Goal: Task Accomplishment & Management: Use online tool/utility

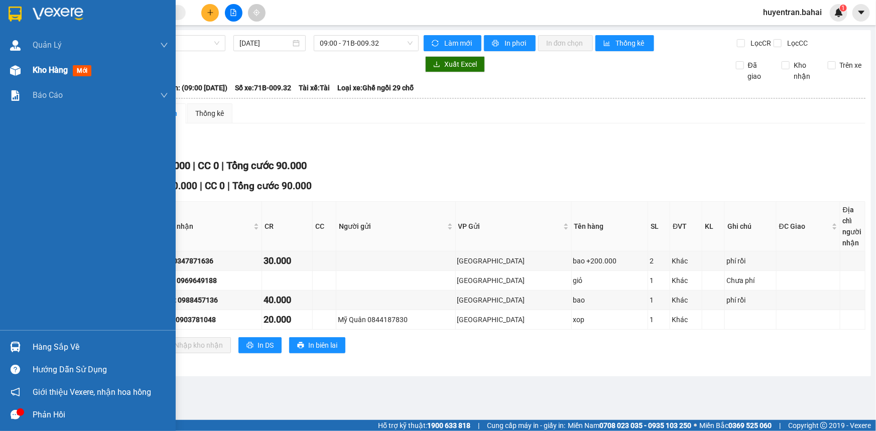
click at [27, 63] on div "Kho hàng mới" at bounding box center [88, 70] width 176 height 25
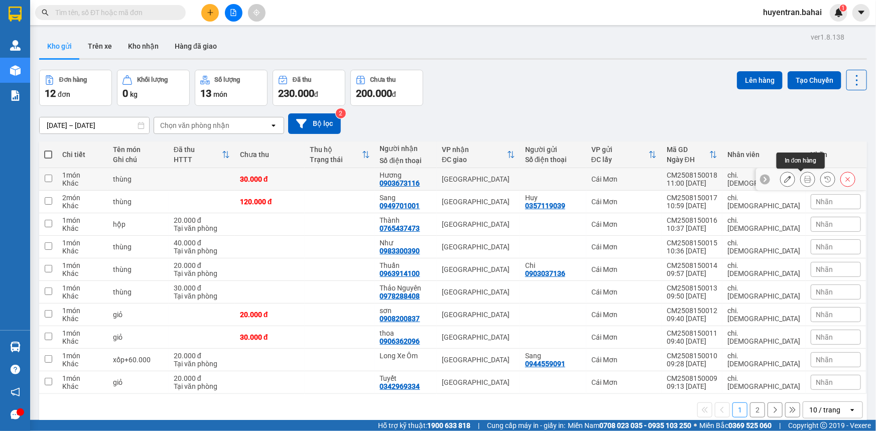
click at [800, 180] on button at bounding box center [807, 180] width 14 height 18
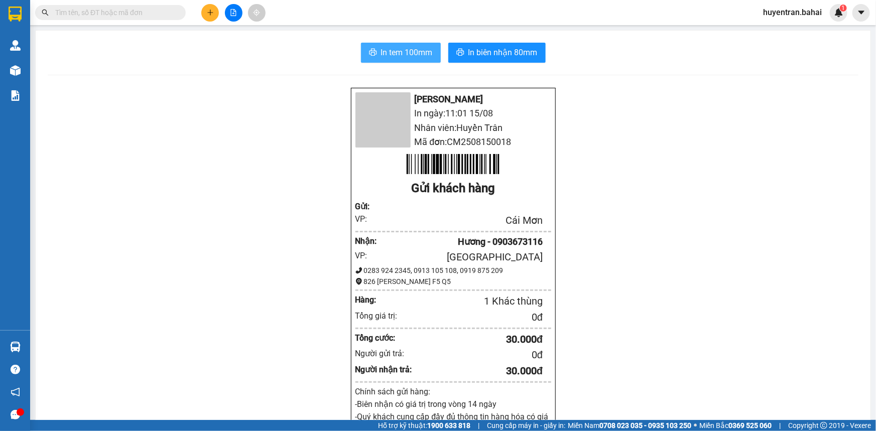
click at [398, 60] on button "In tem 100mm" at bounding box center [401, 53] width 80 height 20
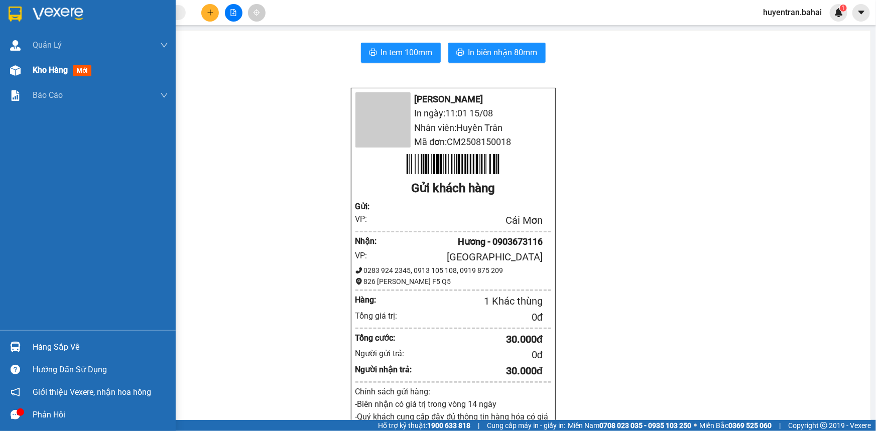
click at [33, 72] on span "Kho hàng" at bounding box center [50, 70] width 35 height 10
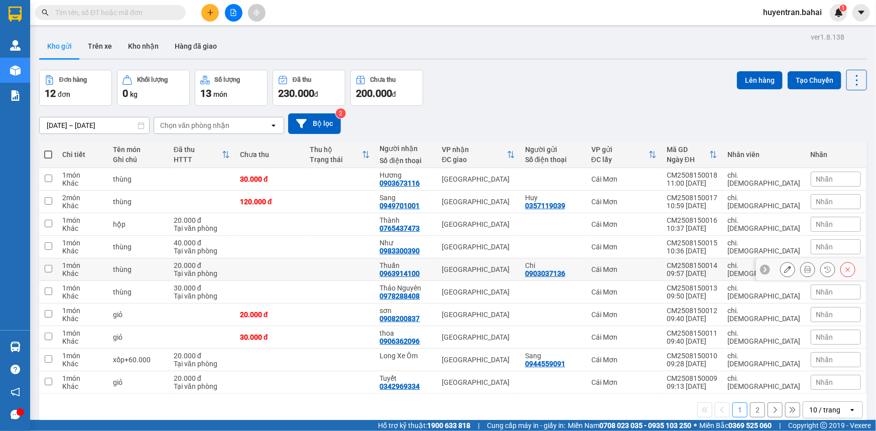
click at [717, 271] on div "09:57 [DATE]" at bounding box center [691, 273] width 51 height 8
checkbox input "true"
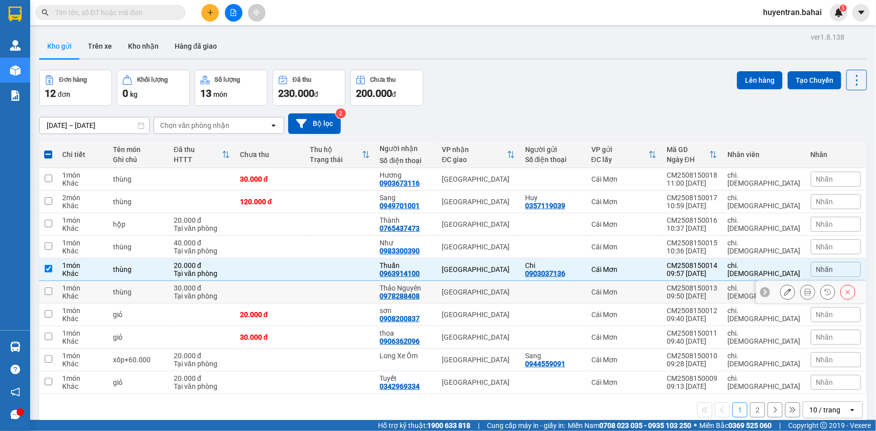
click at [717, 297] on div "09:50 [DATE]" at bounding box center [691, 296] width 51 height 8
checkbox input "true"
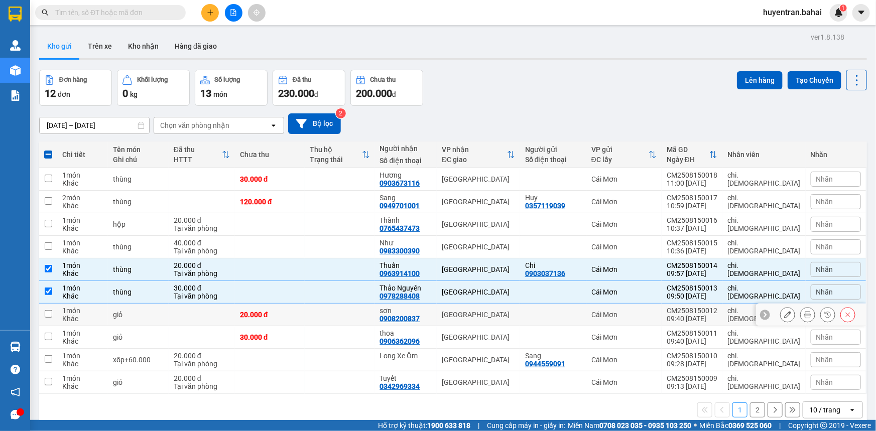
click at [717, 309] on div "CM2508150012" at bounding box center [691, 311] width 51 height 8
checkbox input "true"
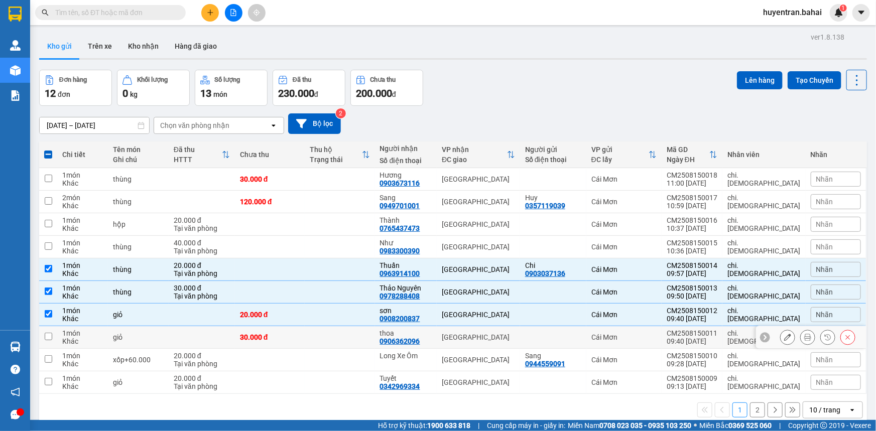
click at [717, 331] on div "CM2508150011" at bounding box center [691, 333] width 51 height 8
checkbox input "true"
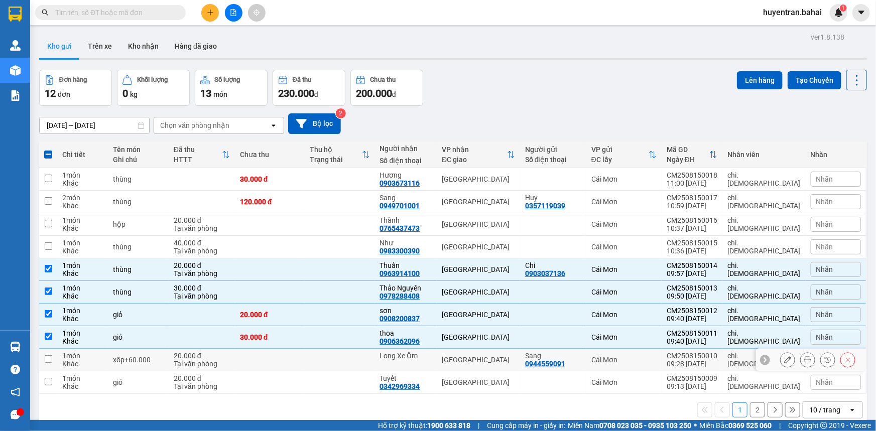
click at [717, 356] on div "CM2508150010" at bounding box center [691, 356] width 51 height 8
checkbox input "true"
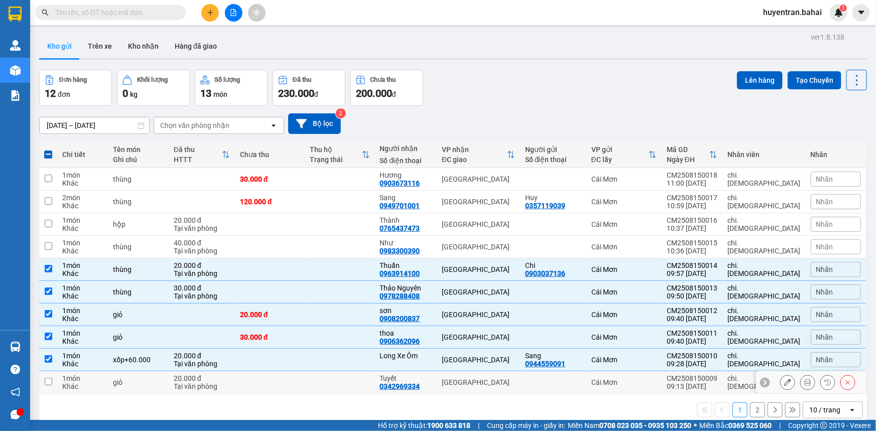
click at [717, 378] on div "CM2508150009" at bounding box center [691, 378] width 51 height 8
checkbox input "true"
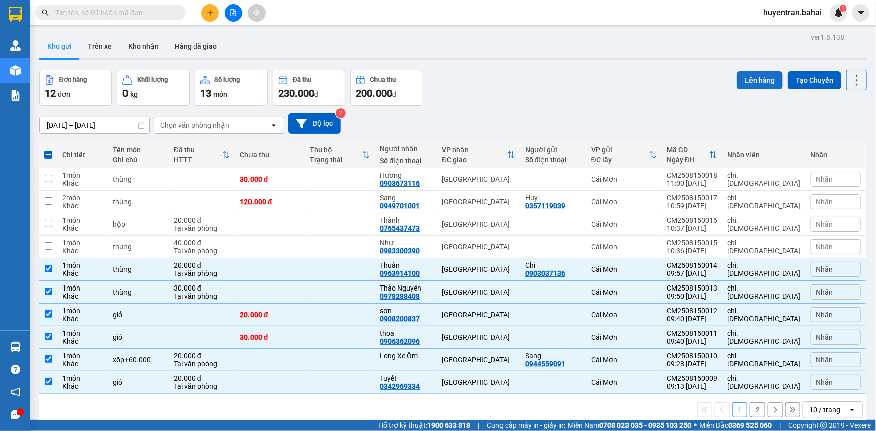
click at [748, 82] on button "Lên hàng" at bounding box center [760, 80] width 46 height 18
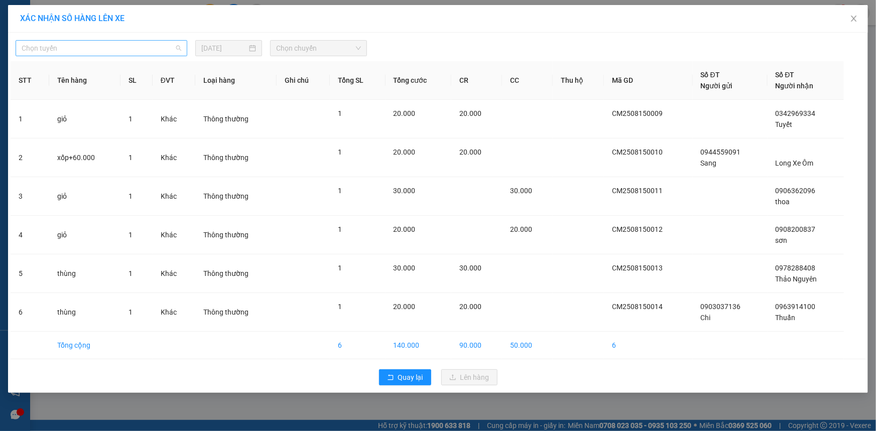
click at [150, 55] on span "Chọn tuyến" at bounding box center [102, 48] width 160 height 15
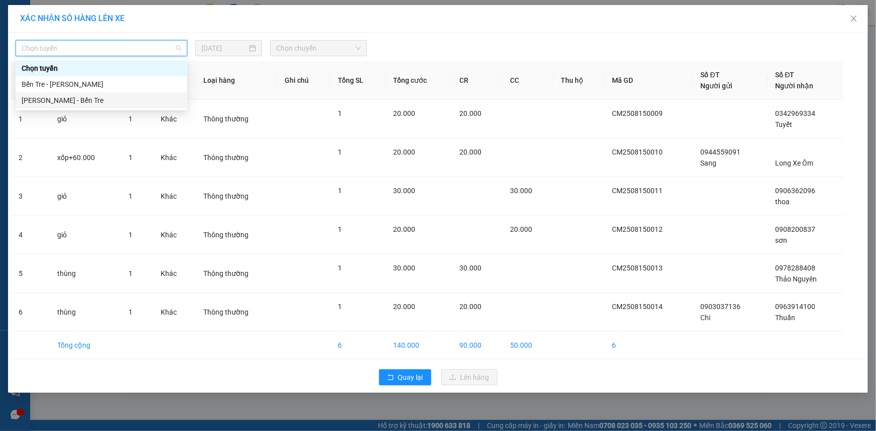
click at [151, 92] on div "[PERSON_NAME] - Bến Tre" at bounding box center [102, 100] width 172 height 16
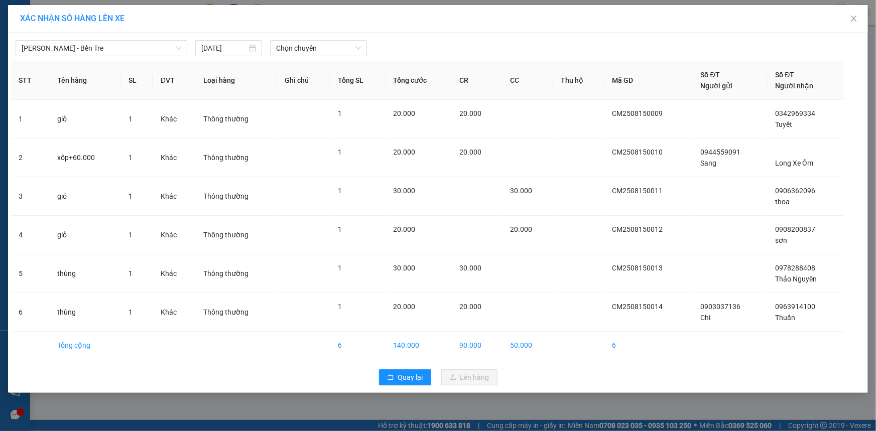
click at [159, 81] on th "ĐVT" at bounding box center [174, 80] width 43 height 39
click at [167, 42] on span "[PERSON_NAME] - Bến Tre" at bounding box center [102, 48] width 160 height 15
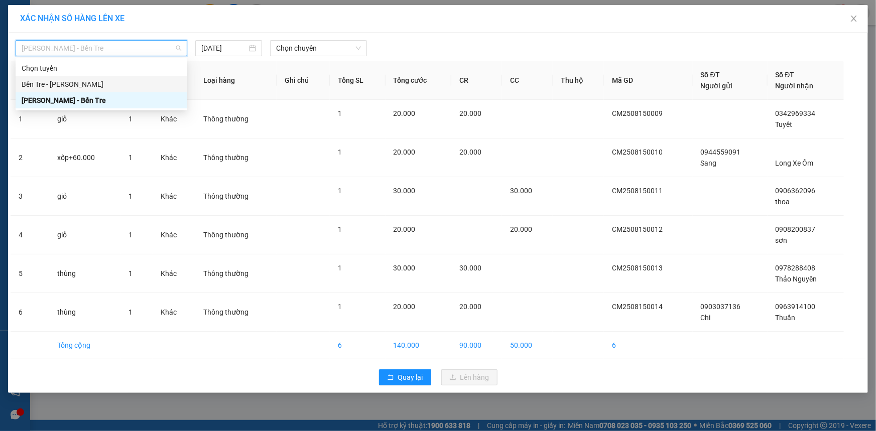
click at [151, 88] on div "Bến Tre - [PERSON_NAME]" at bounding box center [102, 84] width 160 height 11
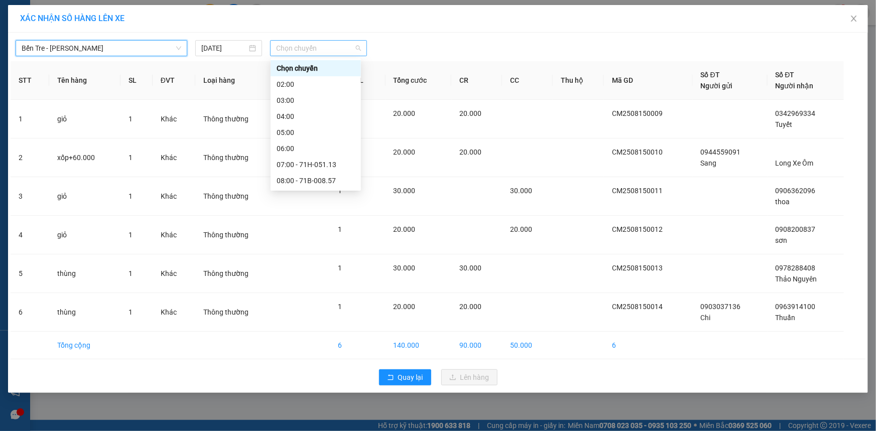
click at [327, 50] on span "Chọn chuyến" at bounding box center [318, 48] width 85 height 15
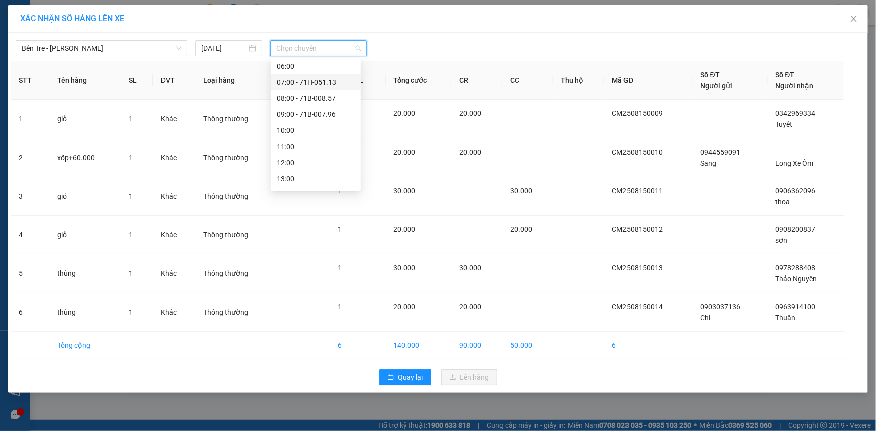
scroll to position [136, 0]
click at [296, 76] on div "10:00" at bounding box center [315, 76] width 78 height 11
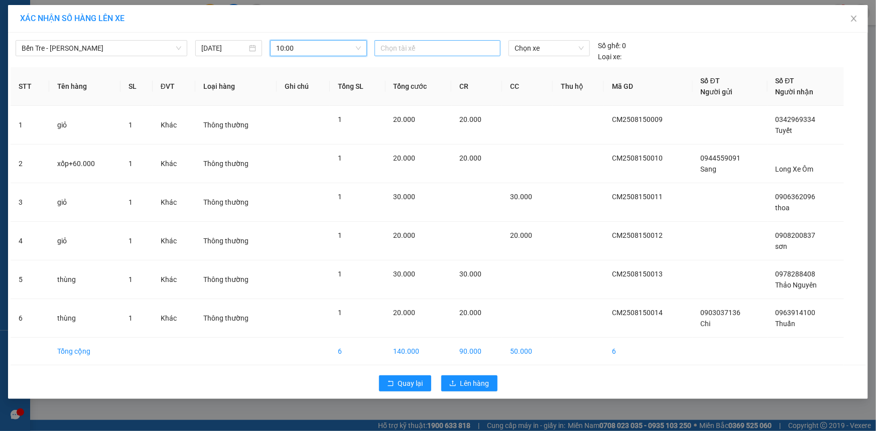
click at [412, 49] on div at bounding box center [437, 48] width 121 height 12
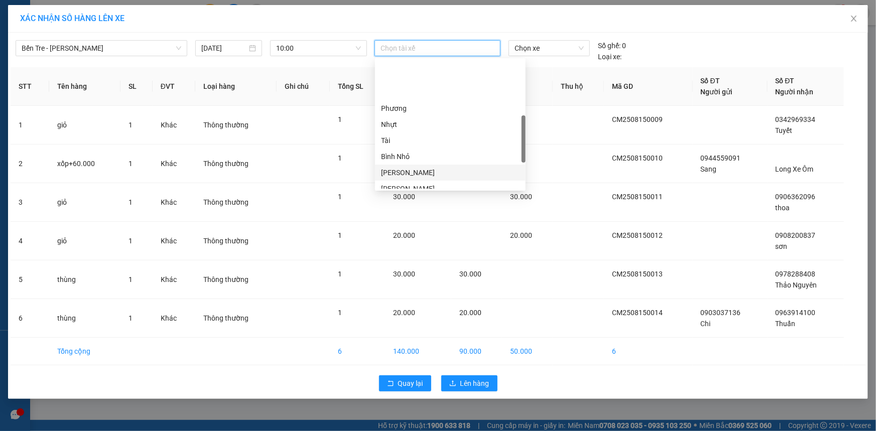
scroll to position [182, 0]
click at [421, 169] on div "Tâm" at bounding box center [450, 175] width 151 height 16
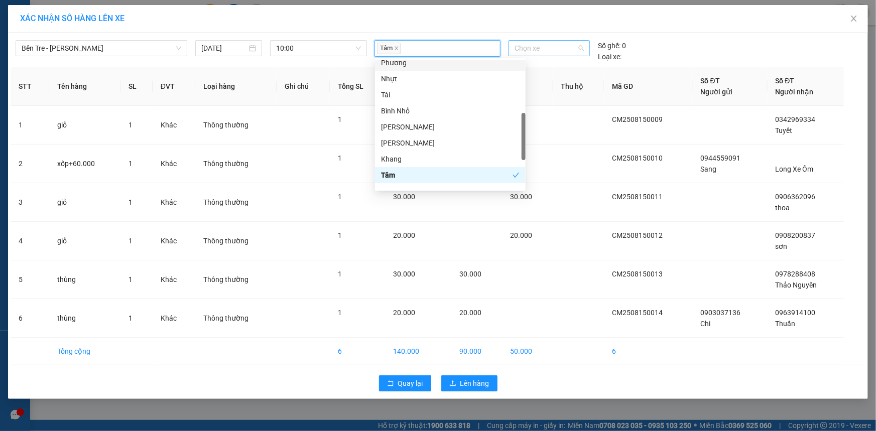
click at [538, 48] on span "Chọn xe" at bounding box center [548, 48] width 69 height 15
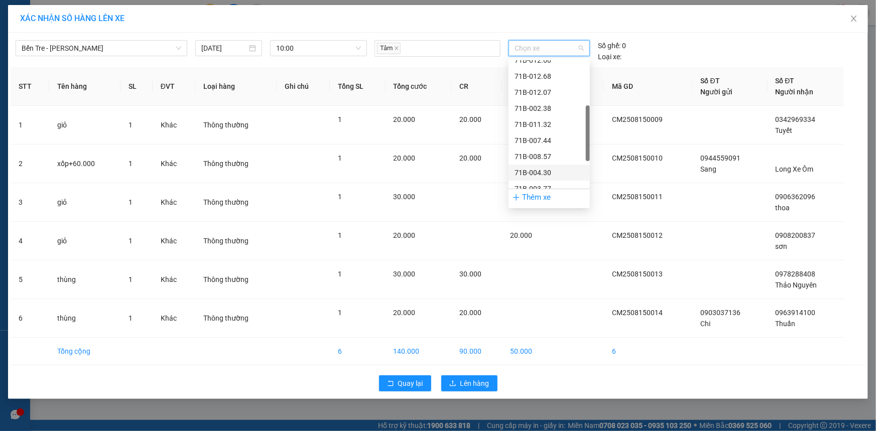
scroll to position [228, 0]
click at [552, 94] on div "71B-003.77" at bounding box center [548, 97] width 69 height 11
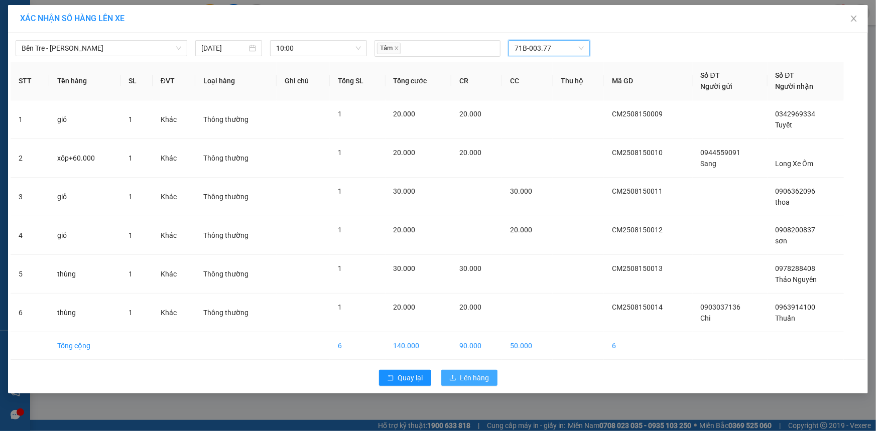
click at [470, 374] on span "Lên hàng" at bounding box center [474, 377] width 29 height 11
click at [478, 381] on button "Lên hàng" at bounding box center [469, 378] width 56 height 16
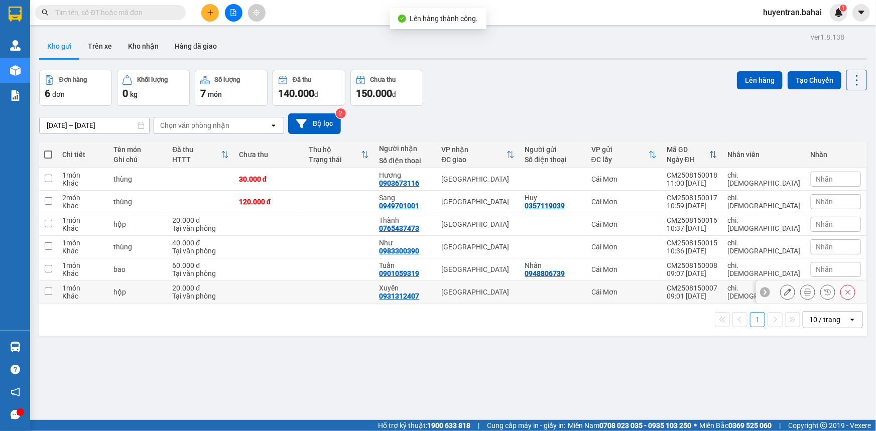
click at [556, 291] on div at bounding box center [552, 292] width 56 height 8
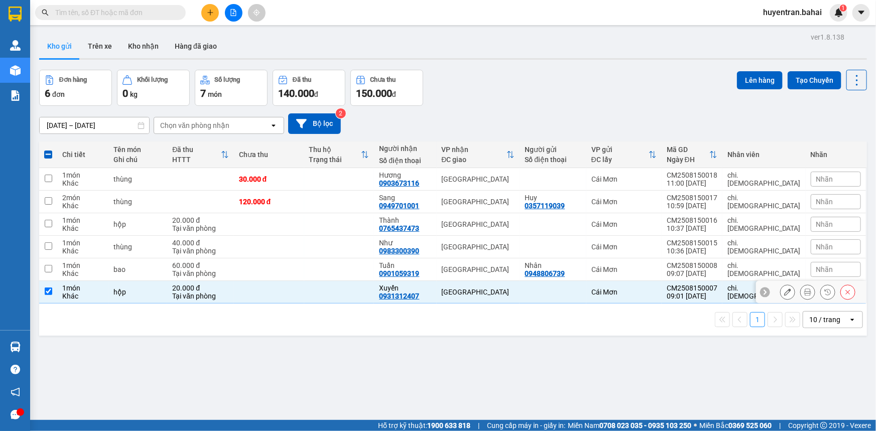
click at [561, 282] on td at bounding box center [552, 292] width 66 height 23
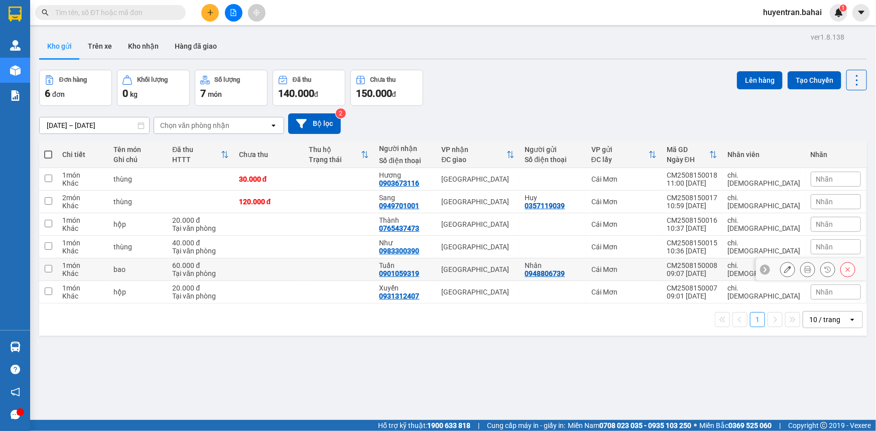
click at [564, 275] on div "0948806739" at bounding box center [544, 273] width 40 height 8
click at [578, 288] on div at bounding box center [552, 292] width 56 height 8
checkbox input "true"
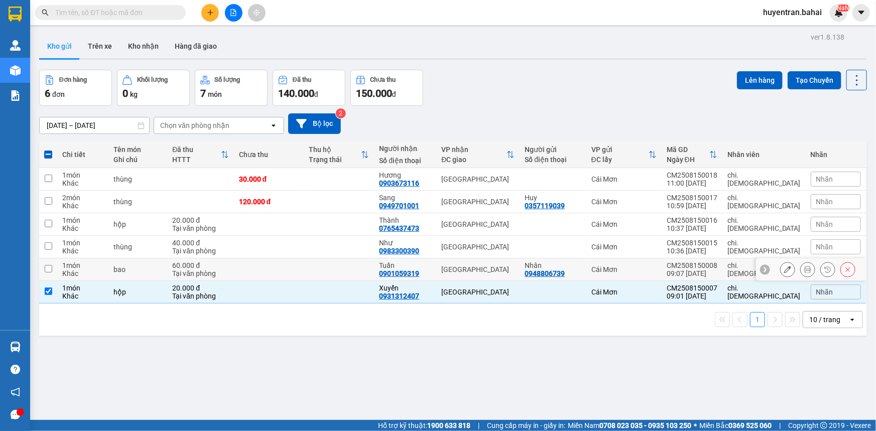
click at [564, 270] on div "0948806739" at bounding box center [544, 273] width 40 height 8
drag, startPoint x: 703, startPoint y: 269, endPoint x: 707, endPoint y: 256, distance: 14.1
click at [702, 269] on div "09:07 [DATE]" at bounding box center [691, 273] width 51 height 8
checkbox input "true"
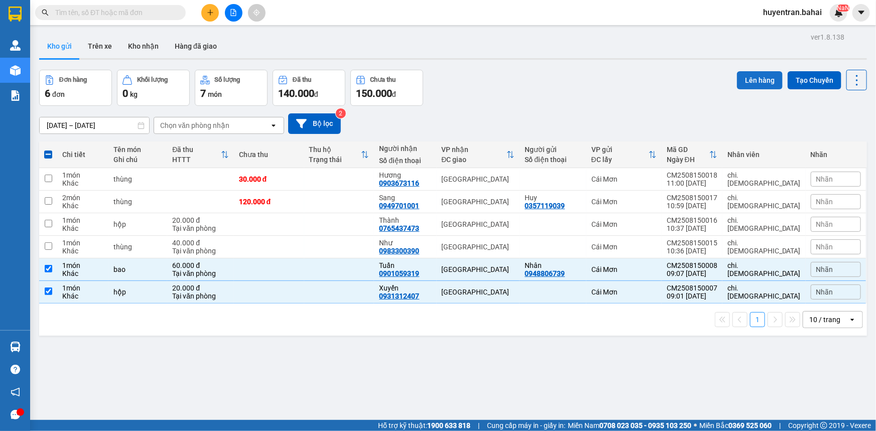
click at [747, 85] on button "Lên hàng" at bounding box center [760, 80] width 46 height 18
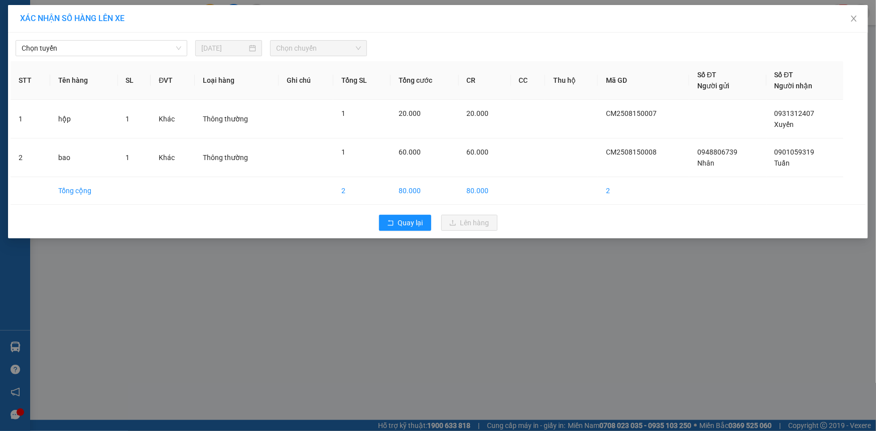
click at [169, 56] on div "Chọn tuyến [DATE] Chọn chuyến STT Tên hàng SL ĐVT Loại hàng Ghi chú Tổng SL Tổn…" at bounding box center [437, 136] width 859 height 206
click at [173, 54] on span "Chọn tuyến" at bounding box center [102, 48] width 160 height 15
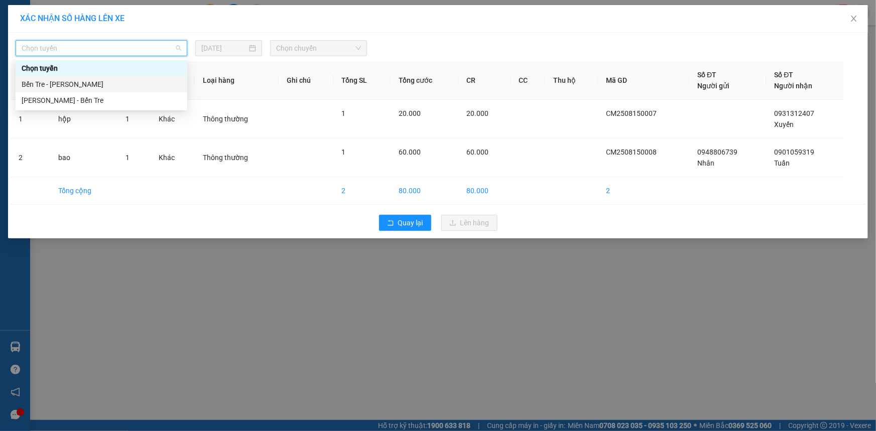
click at [162, 83] on div "Bến Tre - [PERSON_NAME]" at bounding box center [102, 84] width 160 height 11
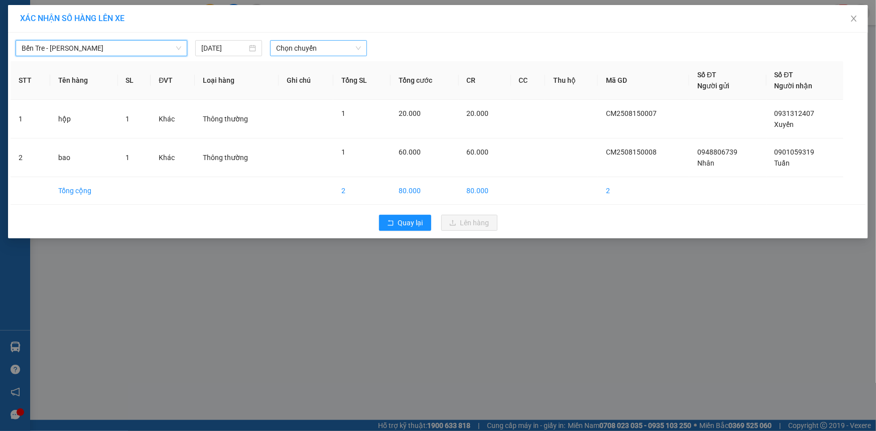
click at [295, 44] on span "Chọn chuyến" at bounding box center [318, 48] width 85 height 15
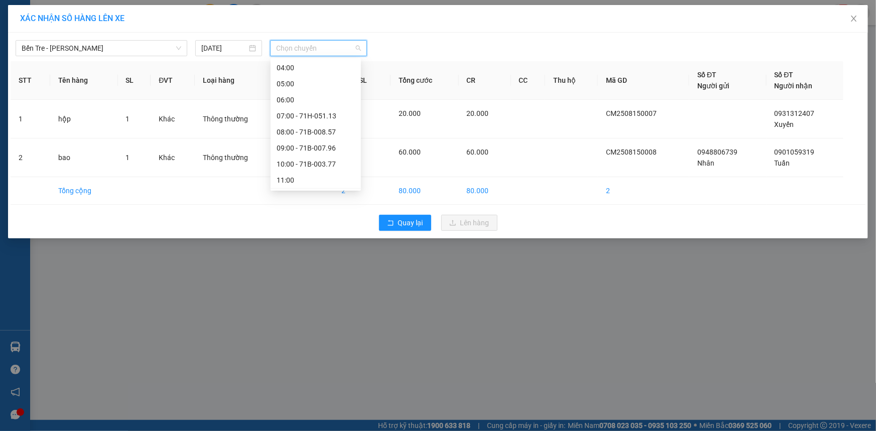
scroll to position [91, 0]
click at [298, 118] on div "10:00 - 71B-003.77" at bounding box center [315, 121] width 78 height 11
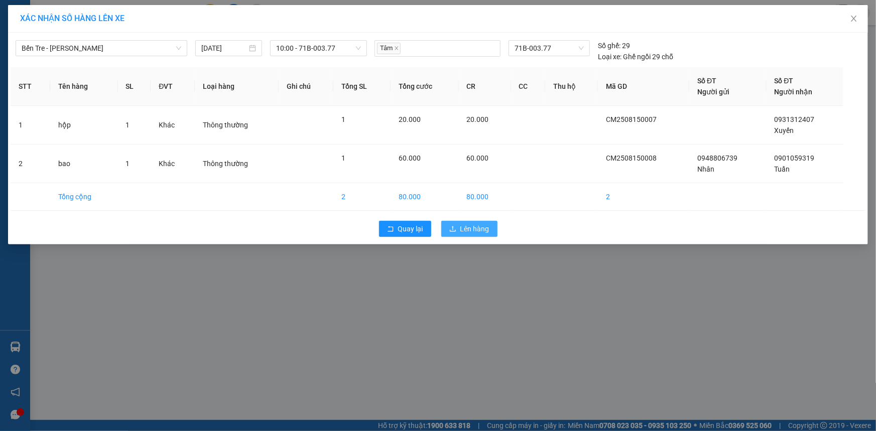
click at [455, 229] on icon "upload" at bounding box center [452, 228] width 7 height 7
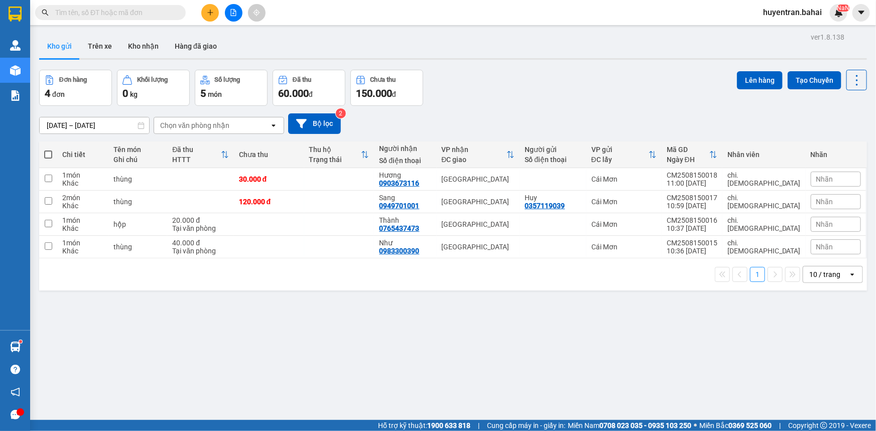
drag, startPoint x: 414, startPoint y: 276, endPoint x: 838, endPoint y: 125, distance: 449.6
click at [838, 125] on div "[DATE] – [DATE] Press the down arrow key to interact with the calendar and sele…" at bounding box center [452, 123] width 827 height 21
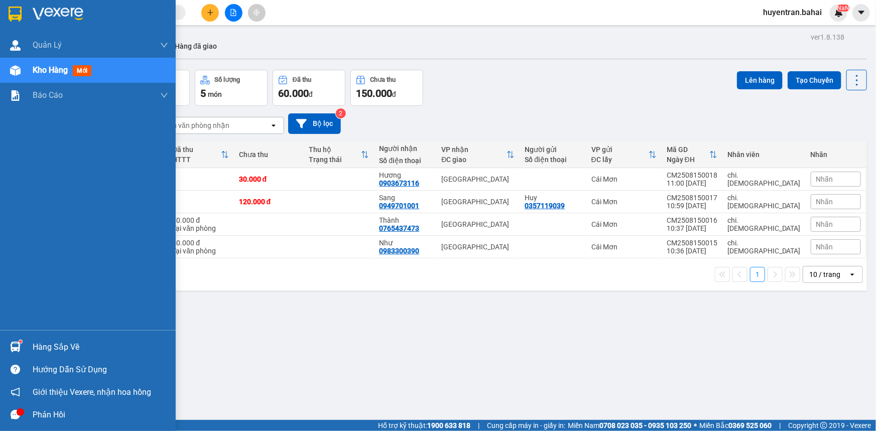
drag, startPoint x: 24, startPoint y: 345, endPoint x: 31, endPoint y: 345, distance: 7.0
click at [25, 345] on div "Hàng sắp về" at bounding box center [88, 347] width 176 height 23
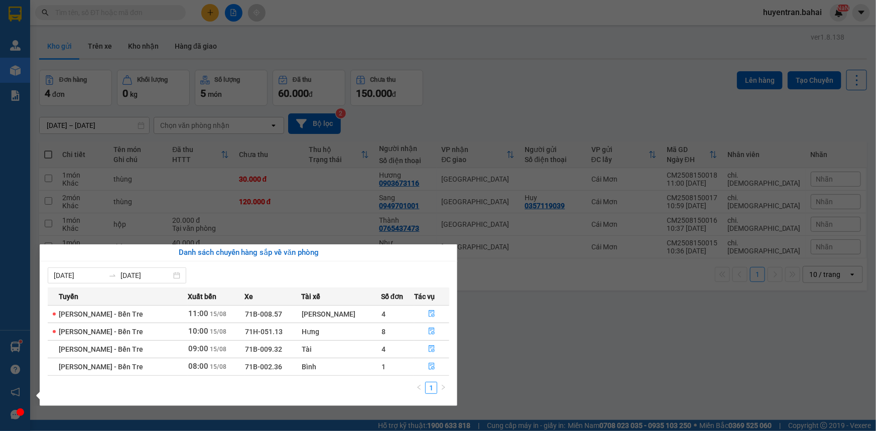
click at [381, 331] on td "8" at bounding box center [397, 332] width 33 height 18
click at [429, 331] on icon "file-done" at bounding box center [431, 331] width 6 height 7
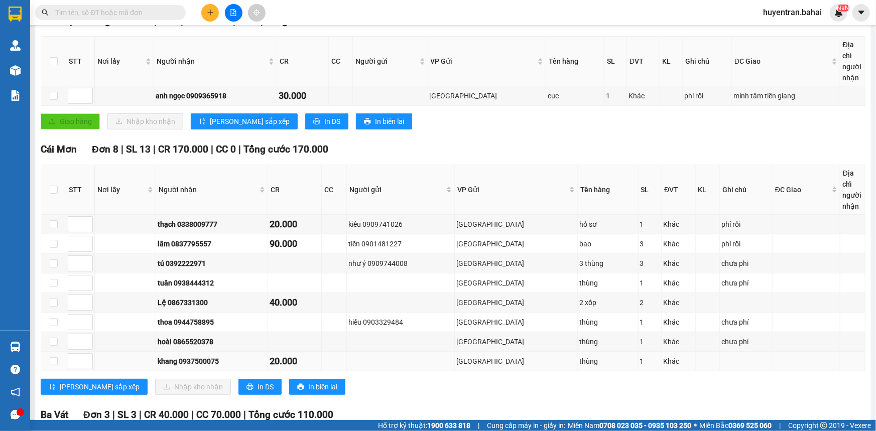
scroll to position [182, 0]
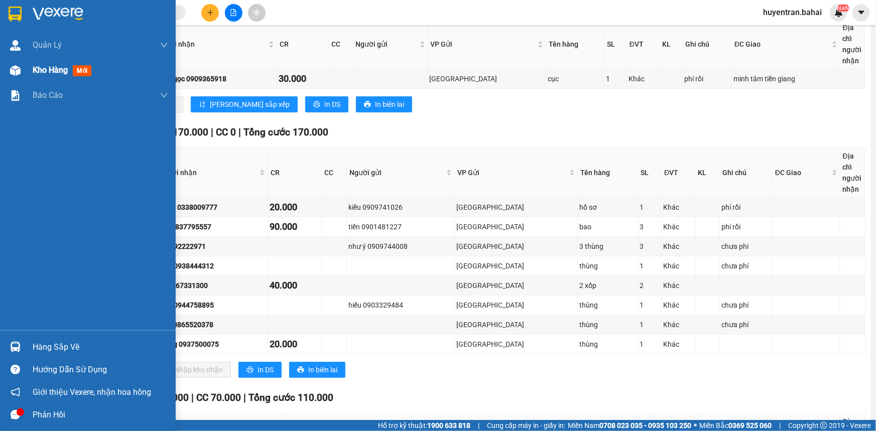
click at [68, 68] on span "Kho hàng" at bounding box center [50, 70] width 35 height 10
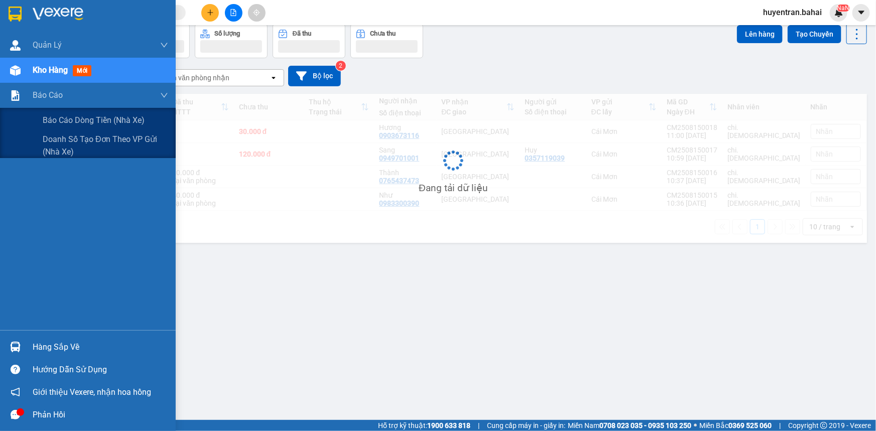
scroll to position [46, 0]
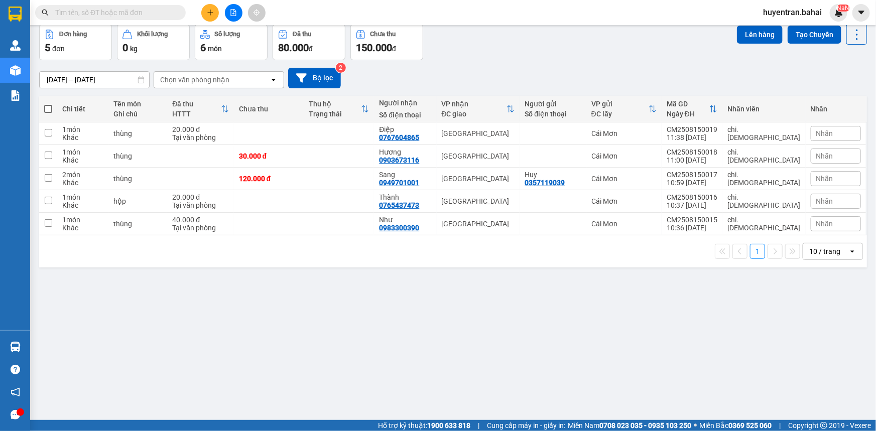
click at [48, 106] on span at bounding box center [48, 109] width 8 height 8
click at [48, 104] on input "checkbox" at bounding box center [48, 104] width 0 height 0
checkbox input "true"
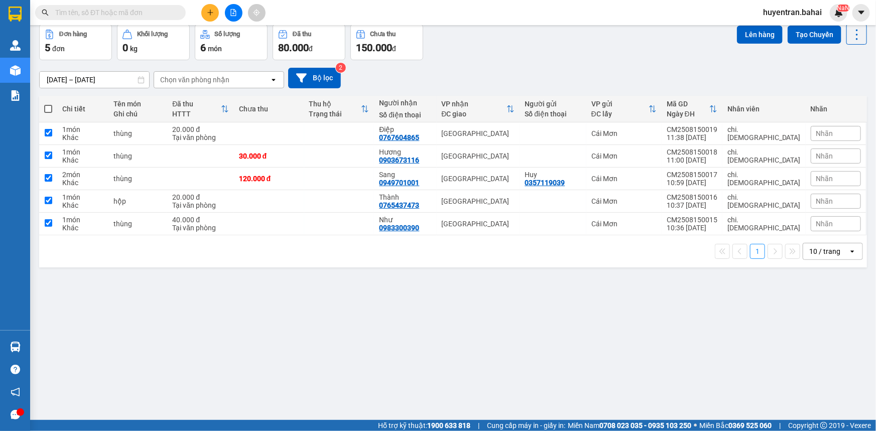
checkbox input "true"
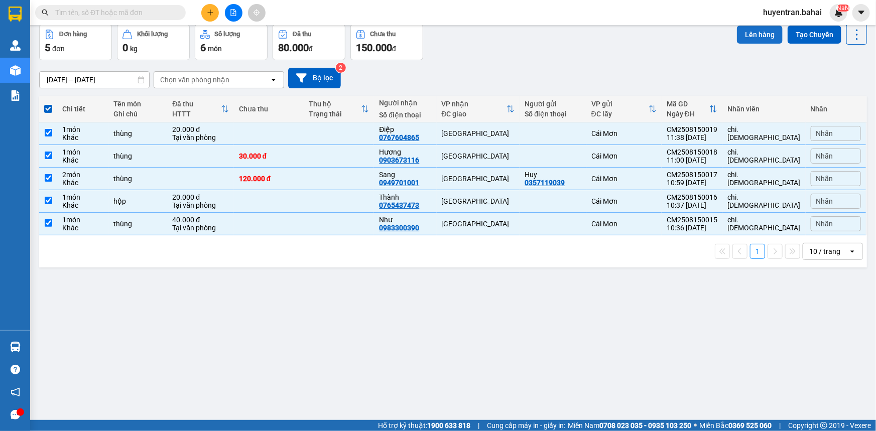
click at [764, 31] on button "Lên hàng" at bounding box center [760, 35] width 46 height 18
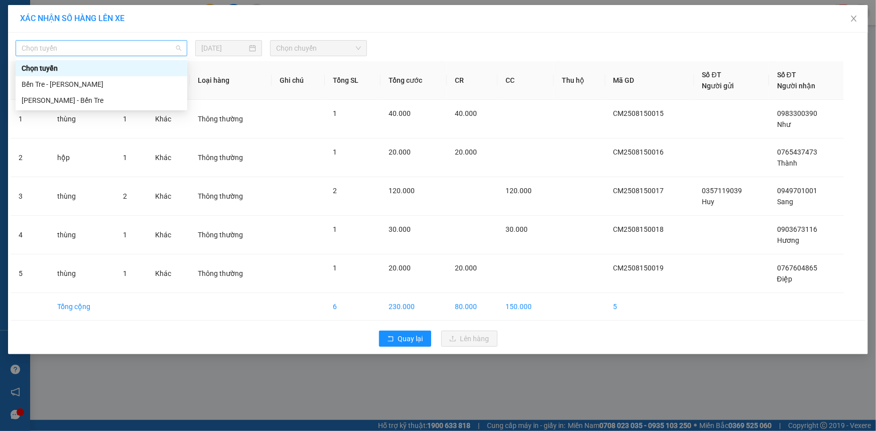
click at [72, 45] on span "Chọn tuyến" at bounding box center [102, 48] width 160 height 15
drag, startPoint x: 95, startPoint y: 85, endPoint x: 99, endPoint y: 82, distance: 5.7
click at [98, 83] on div "Bến Tre - [PERSON_NAME]" at bounding box center [102, 84] width 160 height 11
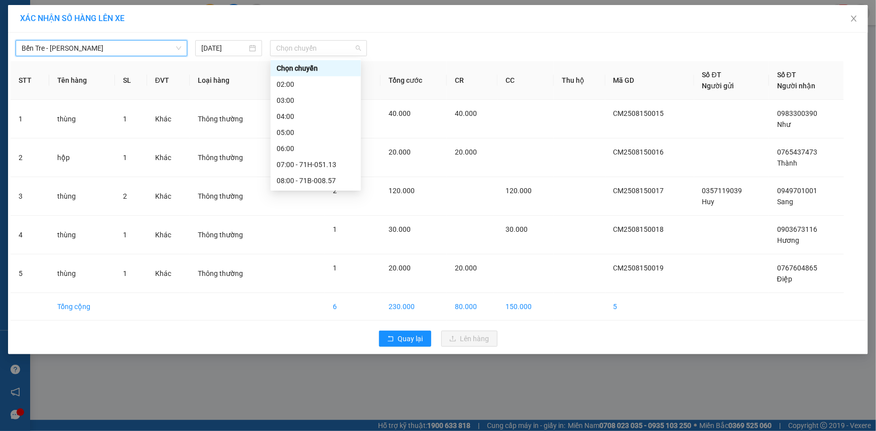
drag, startPoint x: 313, startPoint y: 45, endPoint x: 315, endPoint y: 83, distance: 37.7
click at [313, 47] on span "Chọn chuyến" at bounding box center [318, 48] width 85 height 15
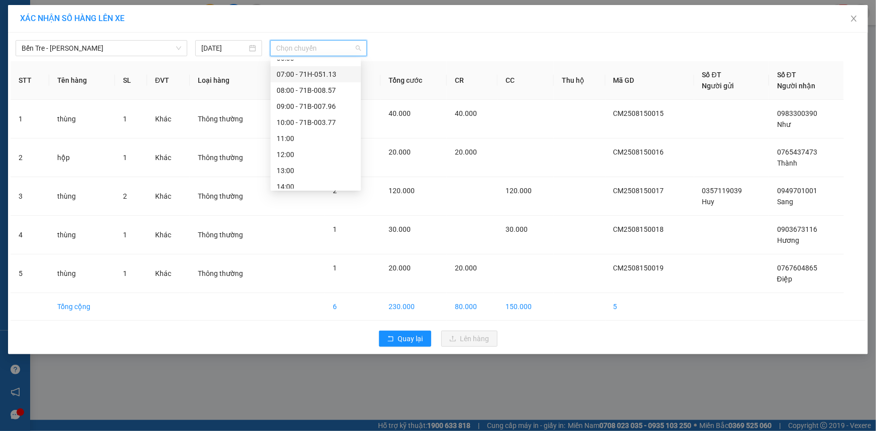
scroll to position [91, 0]
click at [311, 155] on div "12:00" at bounding box center [315, 154] width 78 height 11
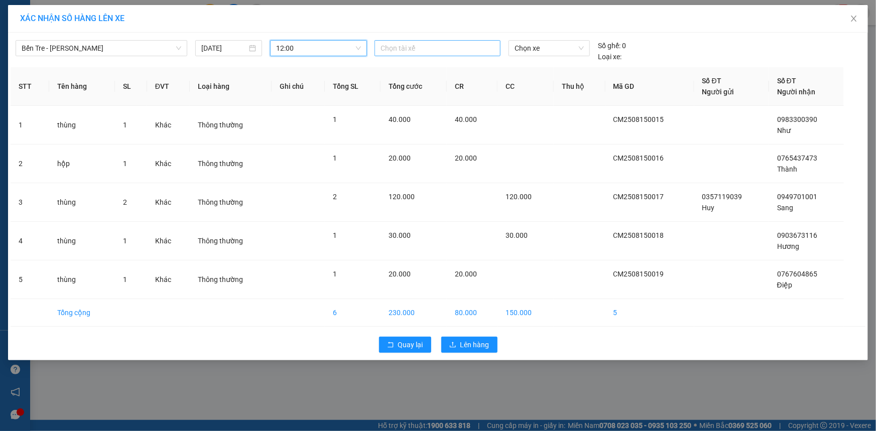
click at [410, 45] on div at bounding box center [437, 48] width 121 height 12
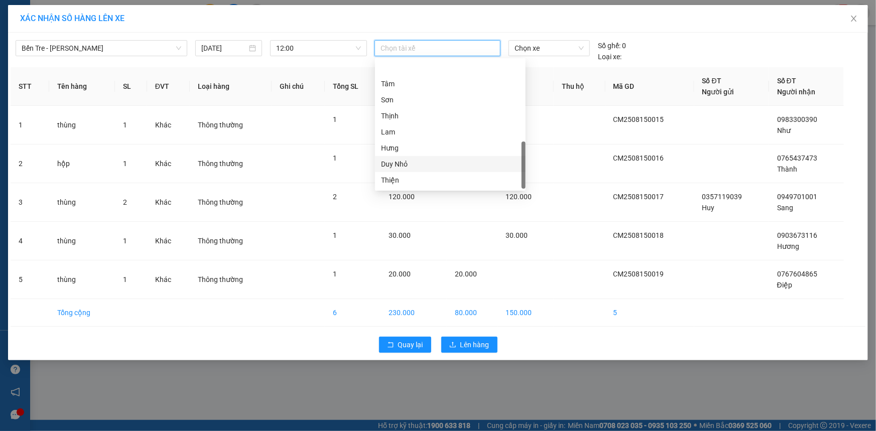
scroll to position [305, 0]
click at [410, 178] on div "[PERSON_NAME]" at bounding box center [450, 181] width 138 height 11
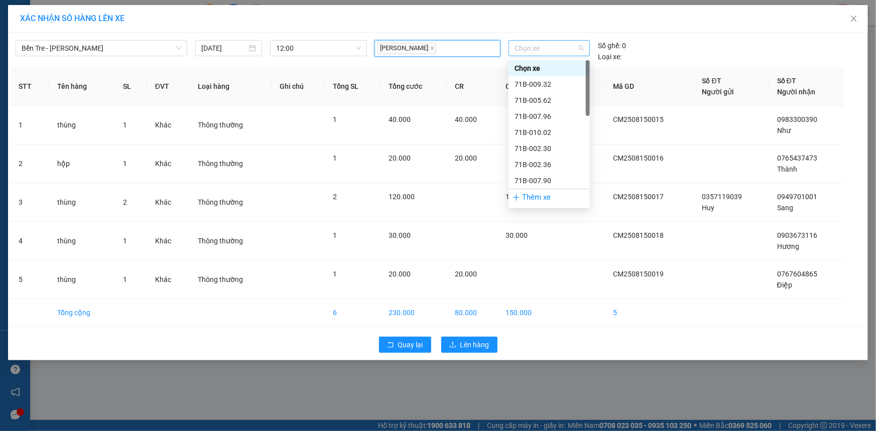
click at [533, 46] on span "Chọn xe" at bounding box center [548, 48] width 69 height 15
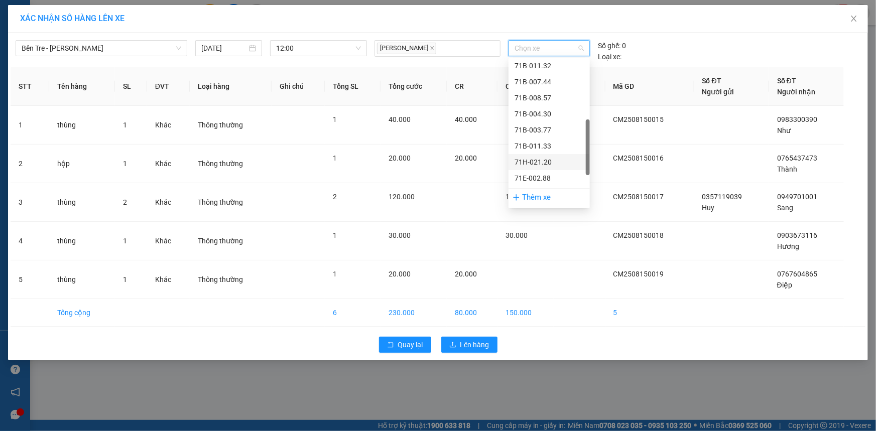
scroll to position [104, 0]
click at [559, 107] on div "71B-012.68" at bounding box center [548, 108] width 69 height 11
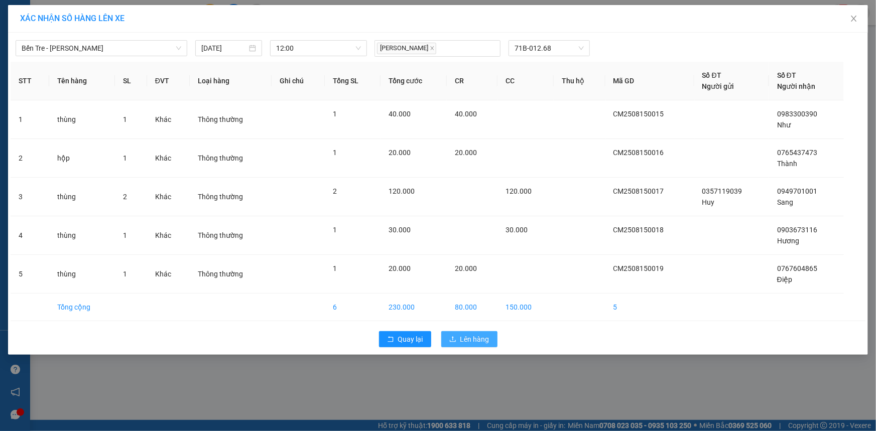
click at [470, 338] on span "Lên hàng" at bounding box center [474, 339] width 29 height 11
